Goal: Transaction & Acquisition: Download file/media

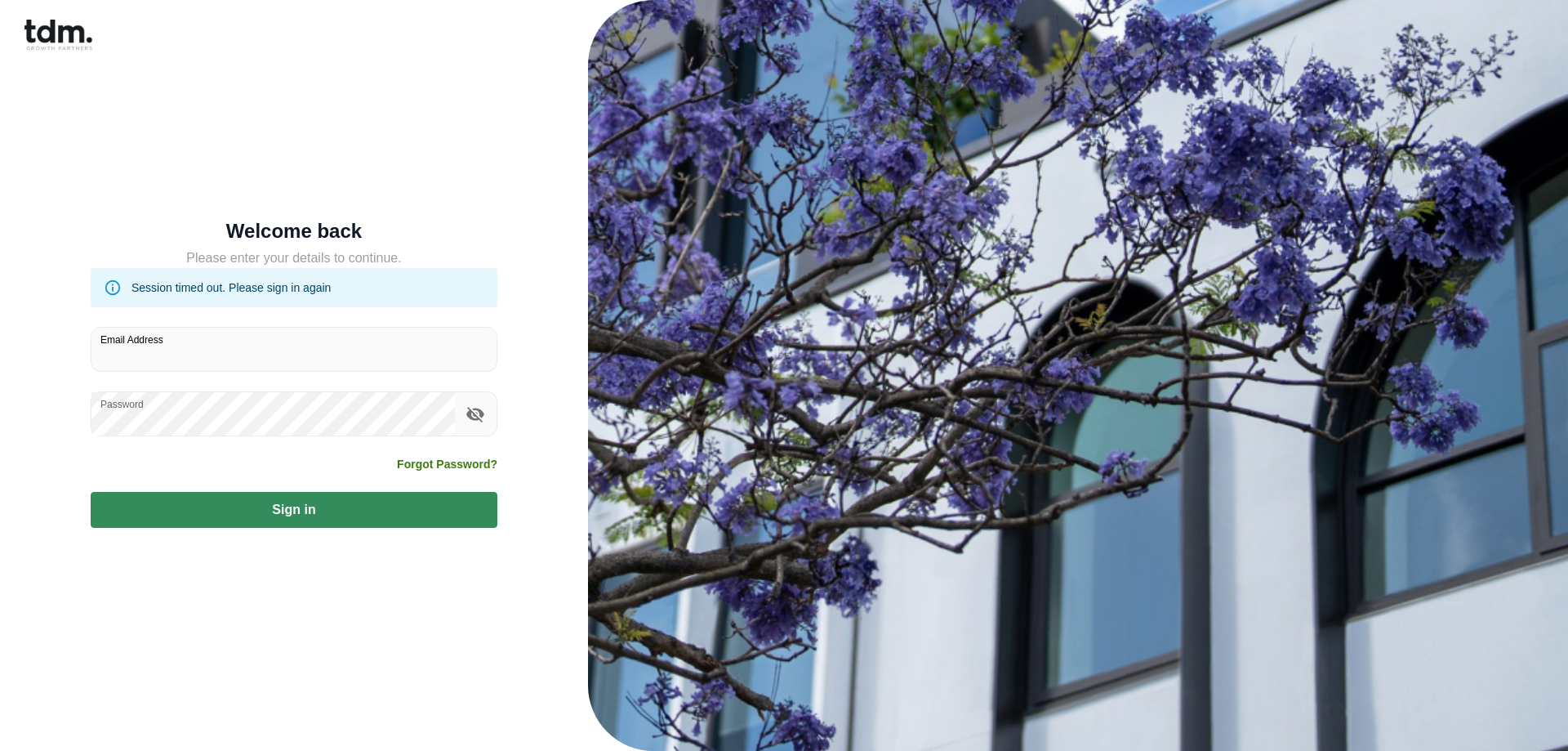
click at [112, 349] on input "Email Address" at bounding box center [294, 348] width 405 height 43
type input "**********"
click at [257, 515] on button "Sign in" at bounding box center [294, 509] width 407 height 36
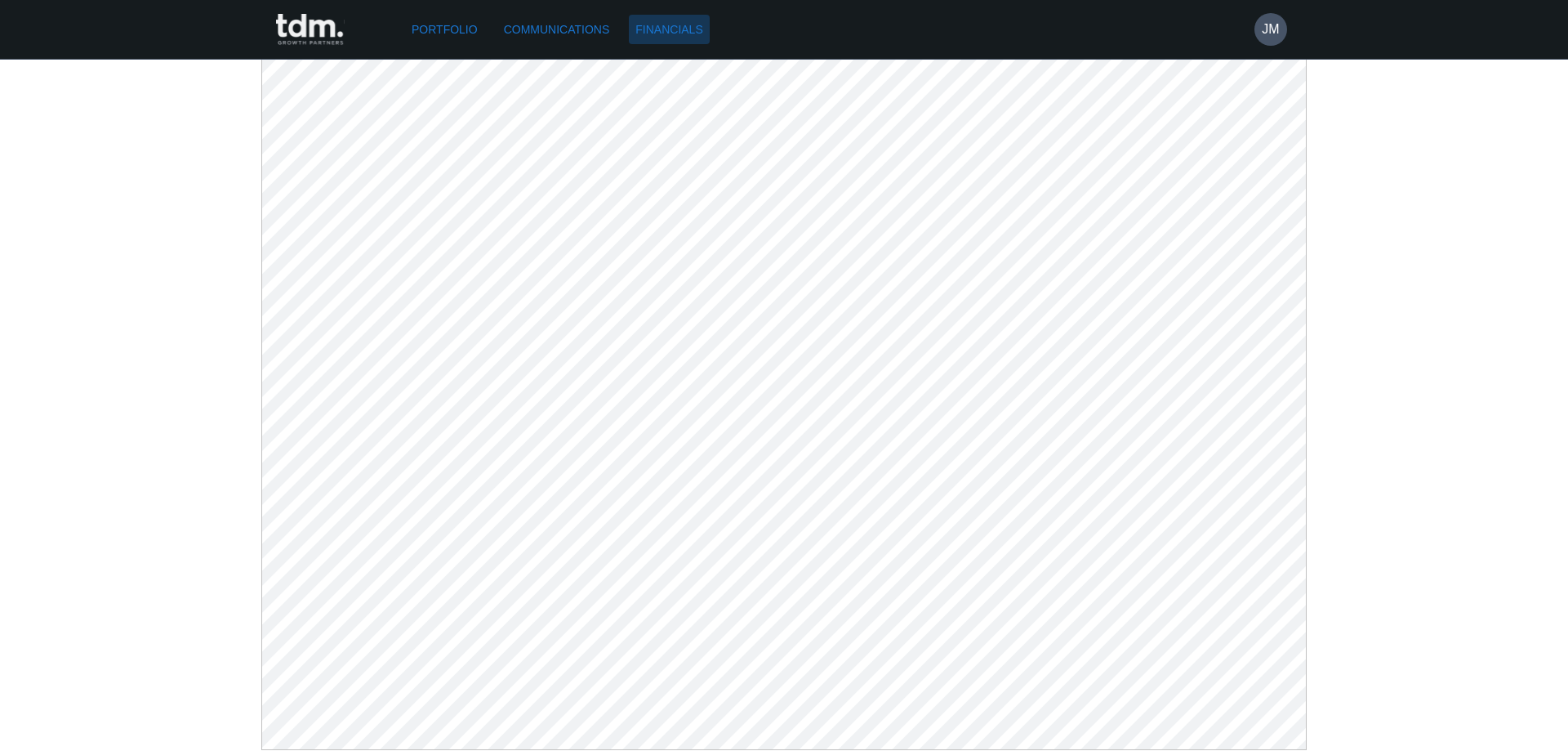
click at [709, 31] on link "Financials" at bounding box center [668, 30] width 80 height 31
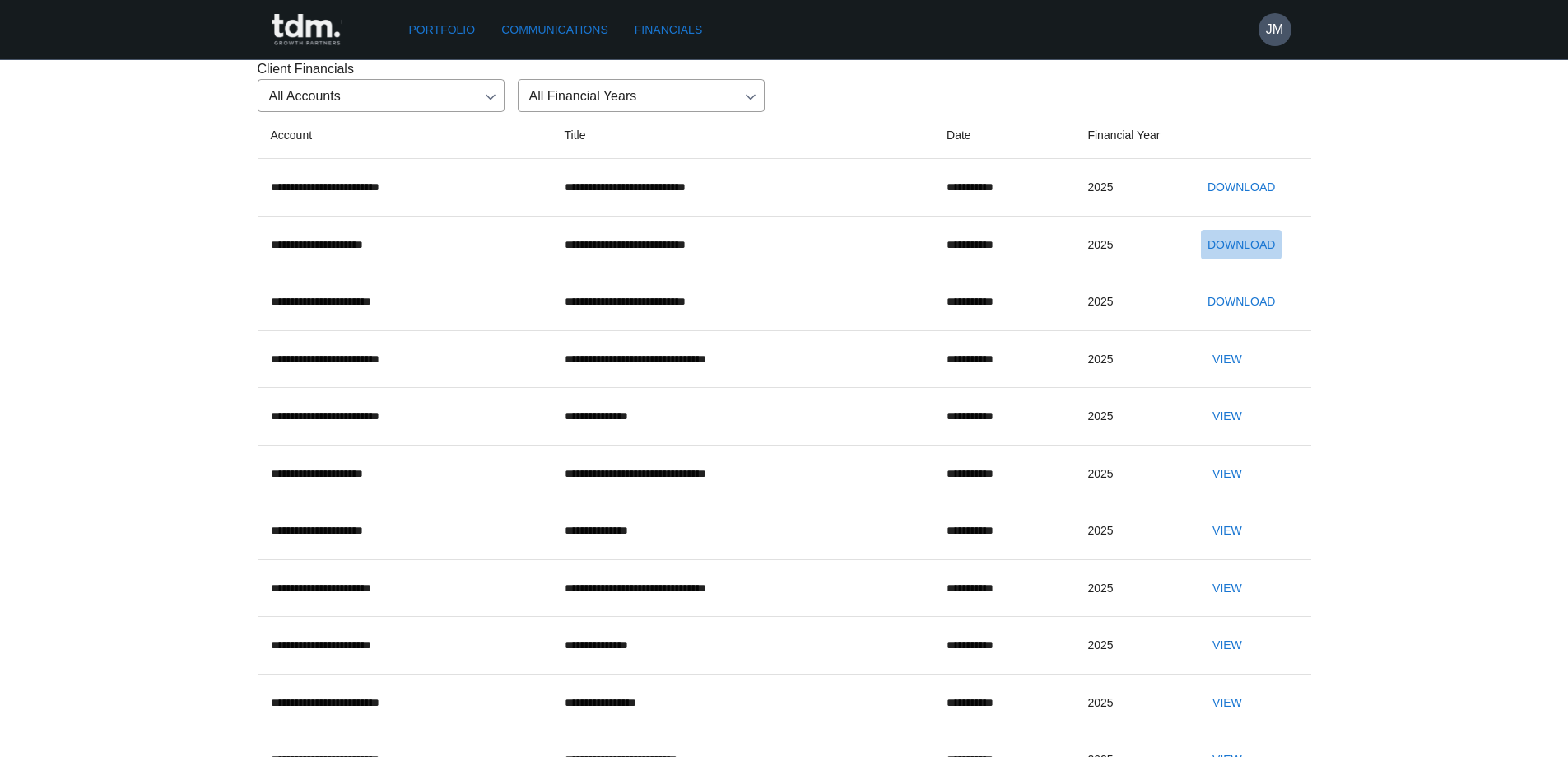
click at [1227, 260] on button "Download" at bounding box center [1241, 244] width 80 height 31
click at [1250, 203] on button "Download" at bounding box center [1241, 187] width 80 height 31
